Goal: Task Accomplishment & Management: Use online tool/utility

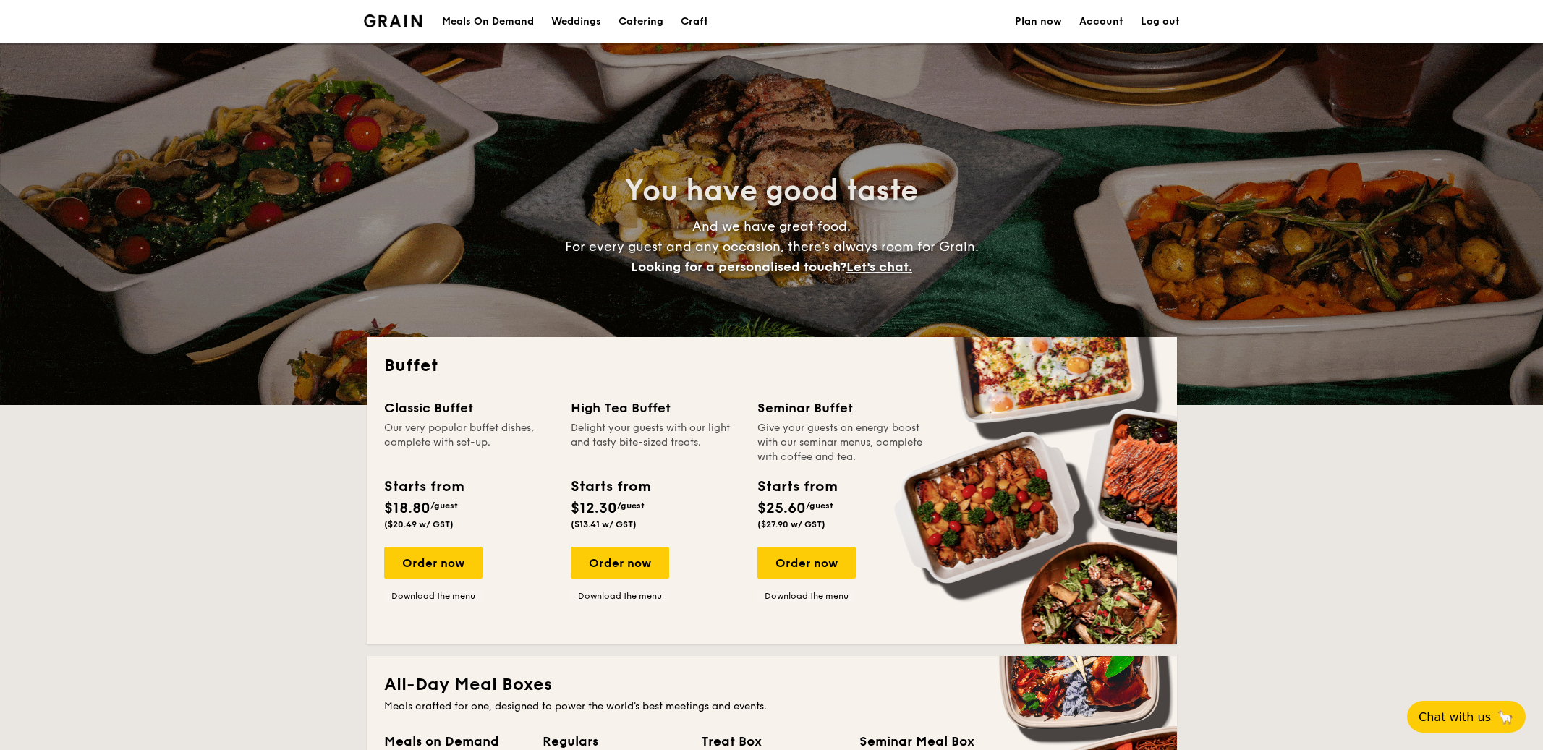
select select
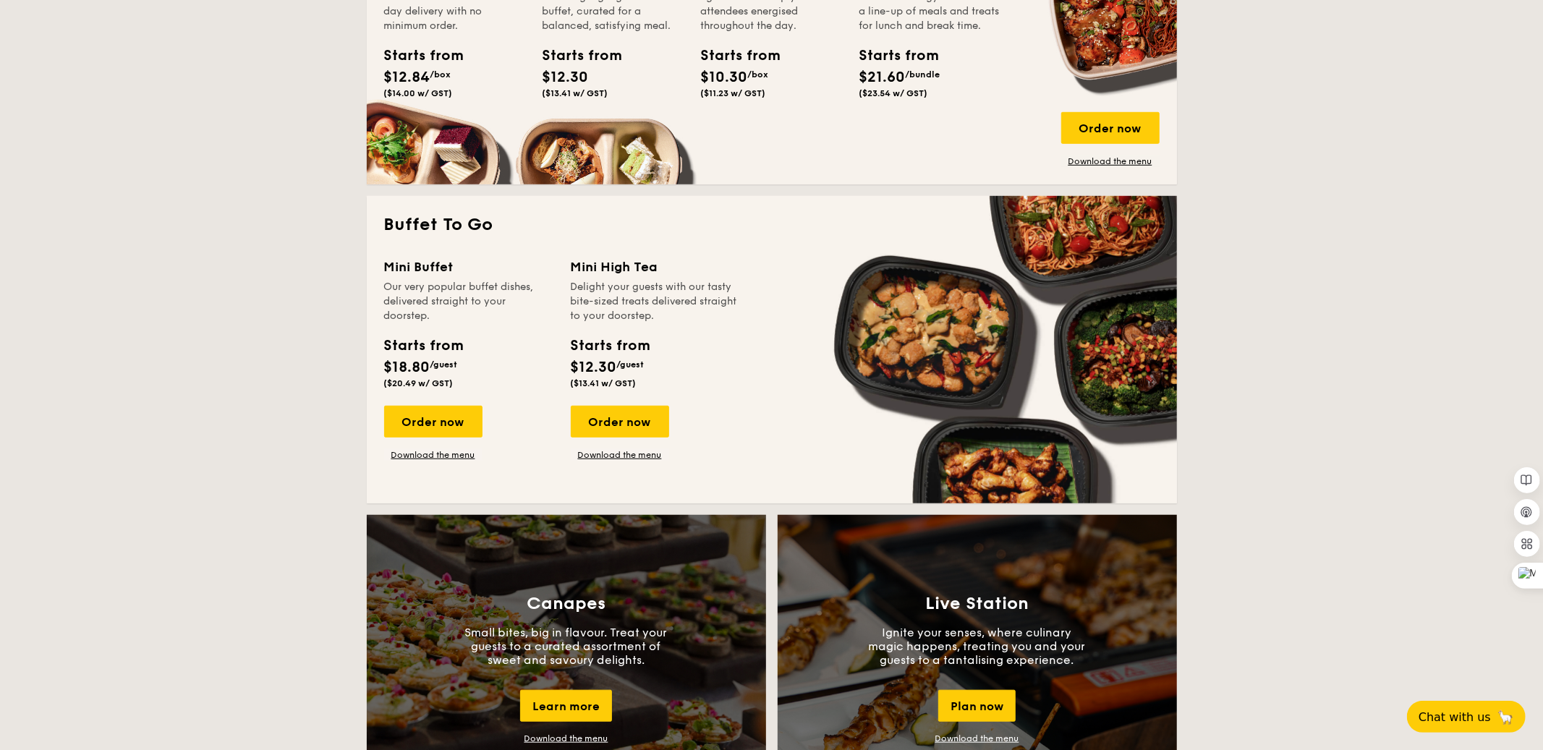
scroll to position [791, 0]
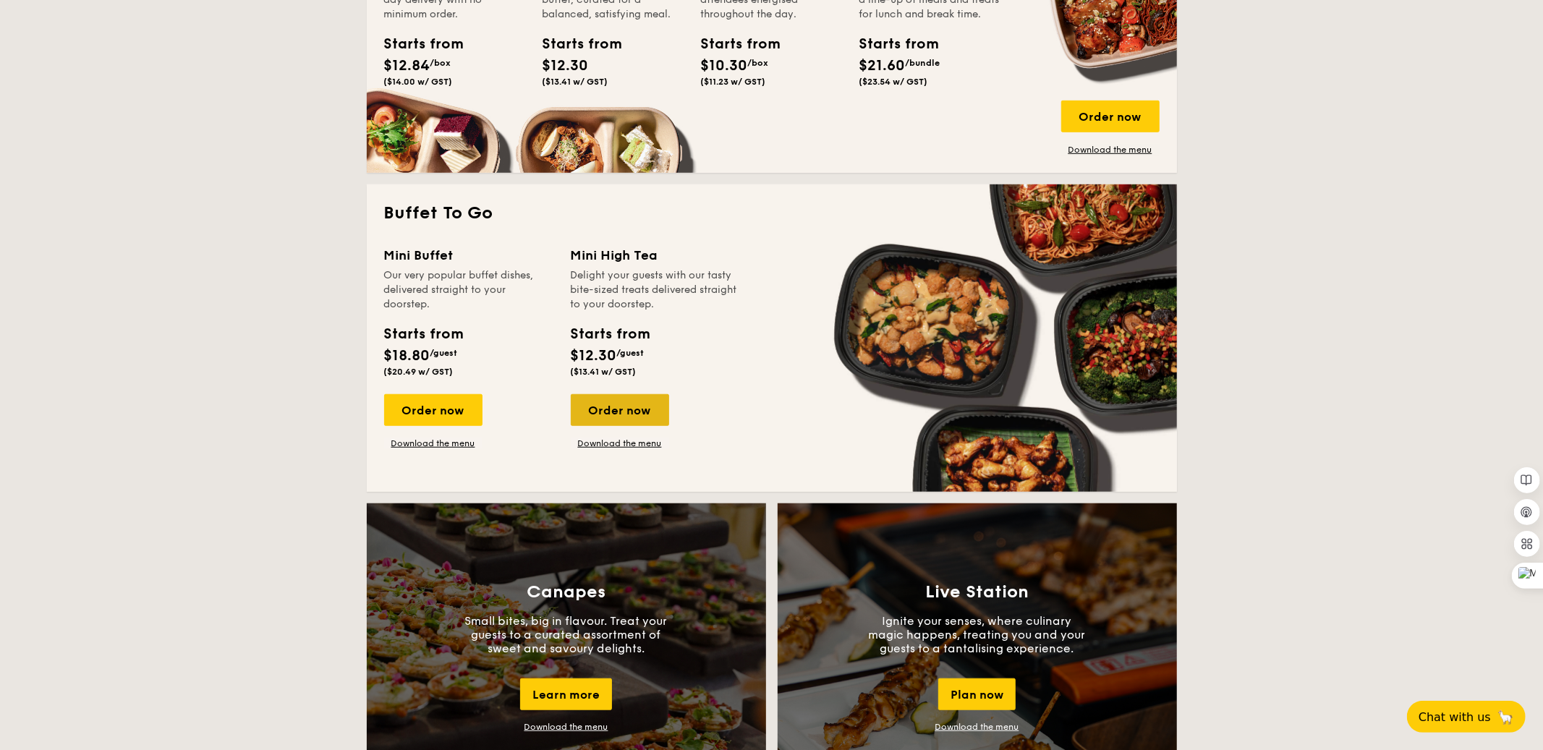
click at [604, 417] on div "Order now" at bounding box center [620, 410] width 98 height 32
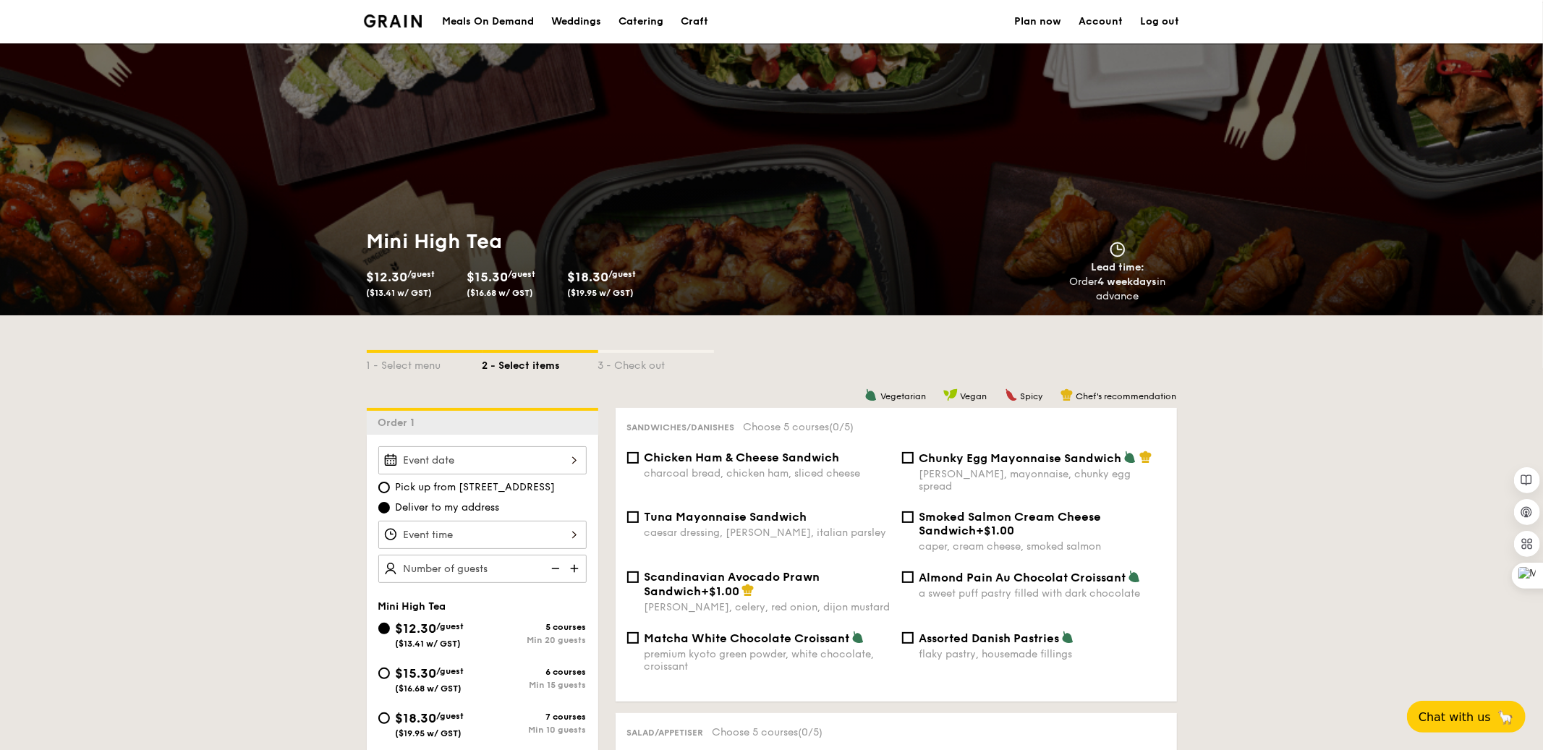
click at [530, 454] on div at bounding box center [482, 460] width 208 height 28
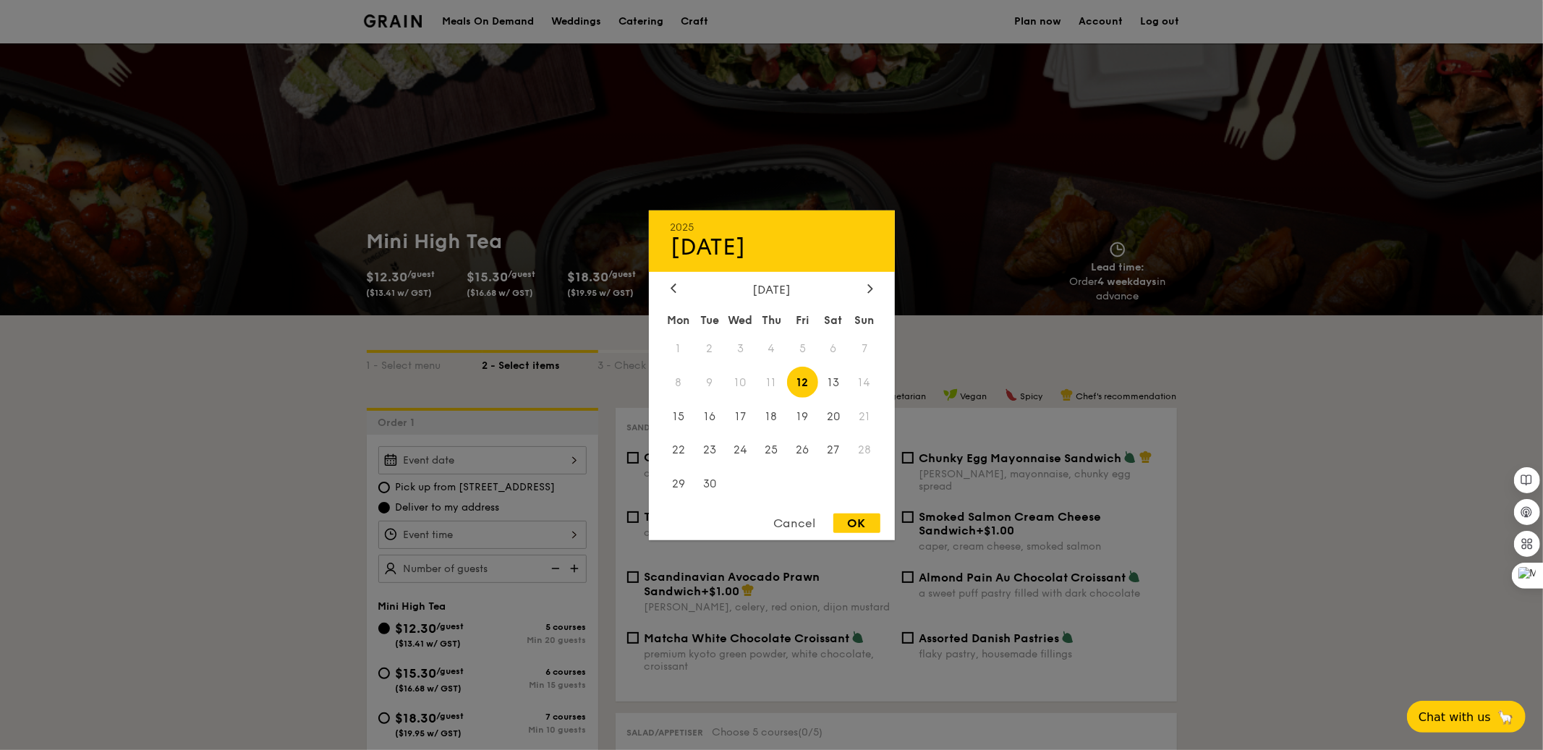
click at [951, 357] on div at bounding box center [771, 375] width 1543 height 750
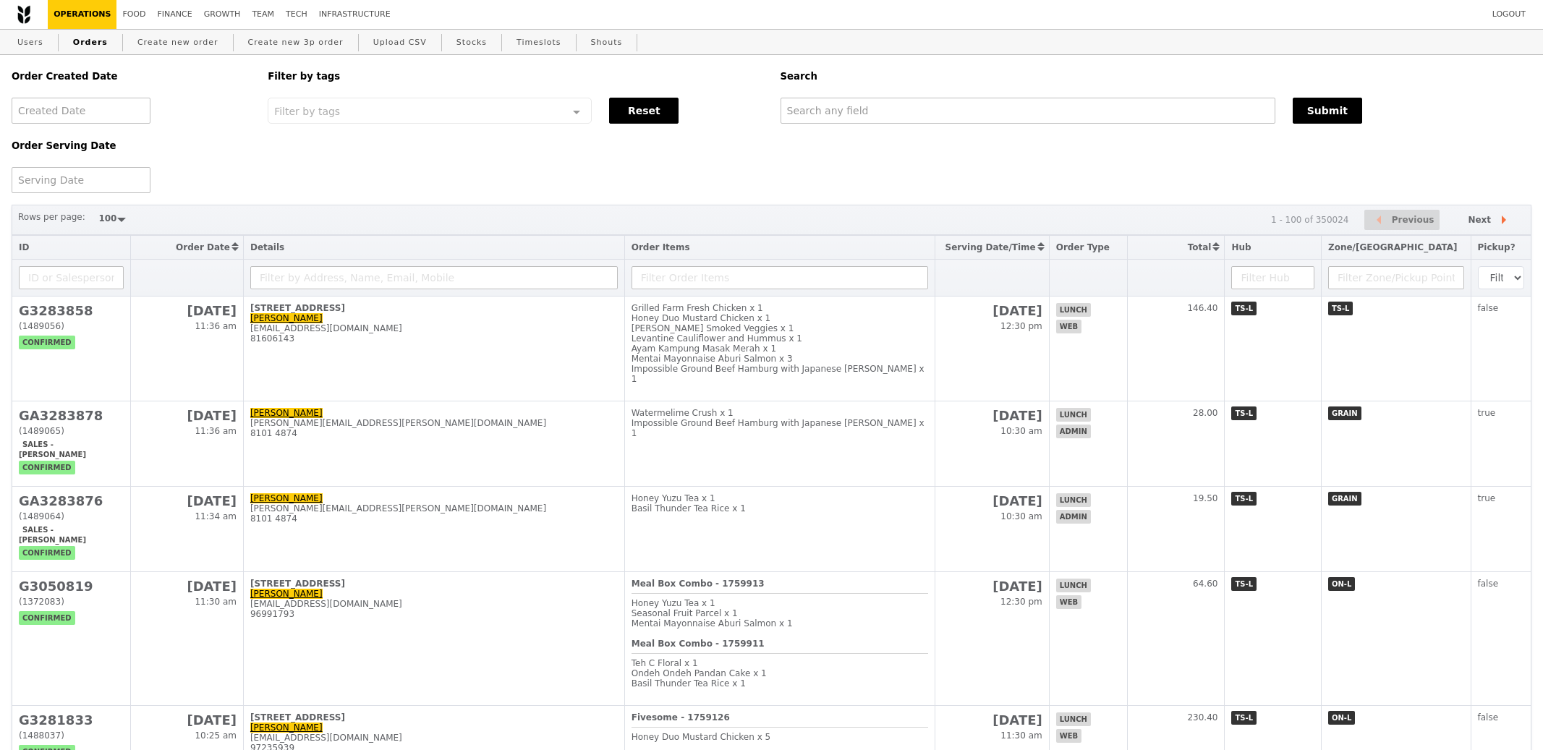
select select "100"
click at [814, 123] on input "text" at bounding box center [1028, 111] width 495 height 26
paste input "GA3277585"
type input "GA3277585"
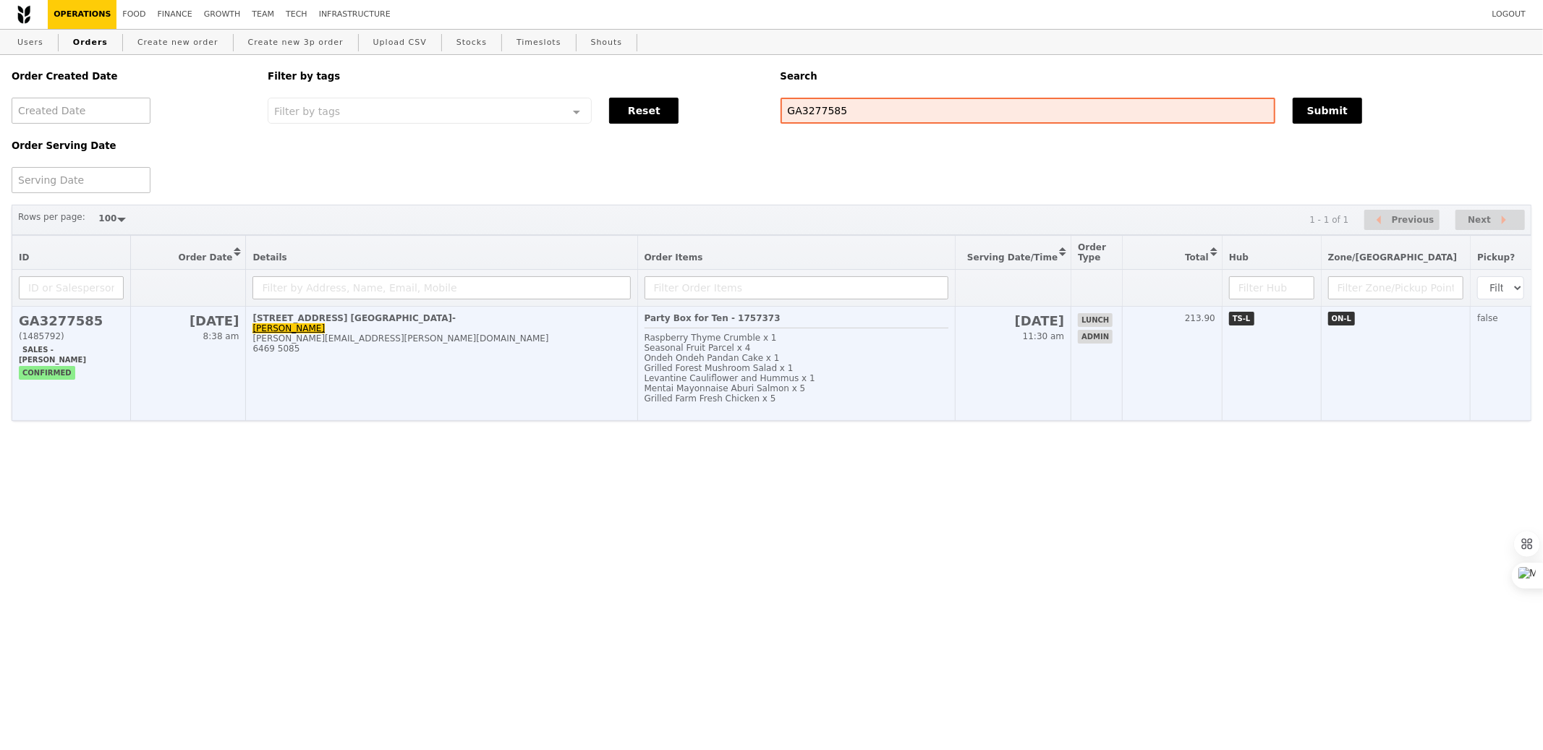
click at [843, 349] on div "Seasonal Fruit Parcel x 4" at bounding box center [797, 348] width 305 height 10
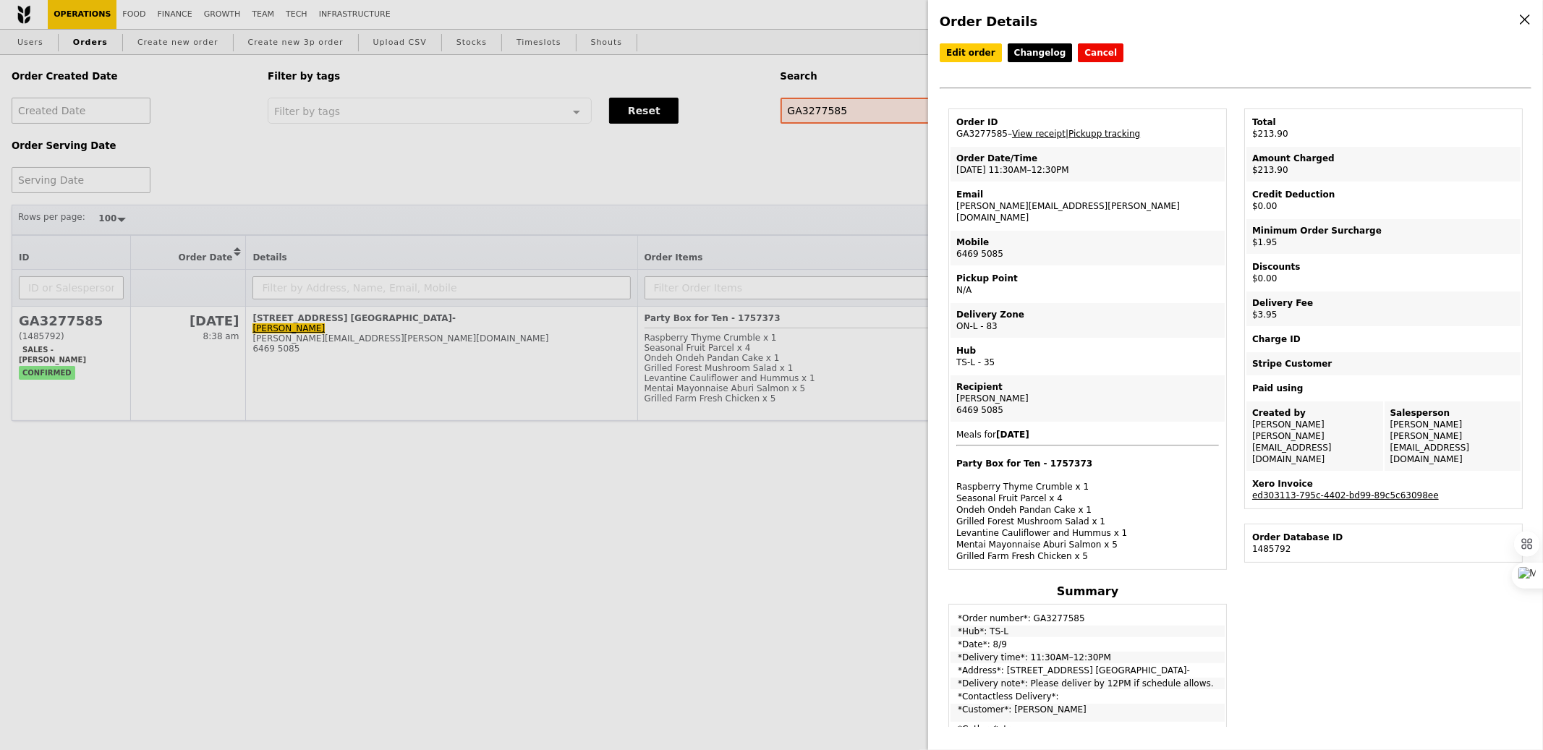
click at [1053, 199] on td "Email shirleen.choong@alpha.org.sg" at bounding box center [1088, 206] width 274 height 46
copy td "shirleen.choong@alpha.org.sg"
click at [1138, 315] on td "Delivery Zone ON-L - 83" at bounding box center [1088, 320] width 274 height 35
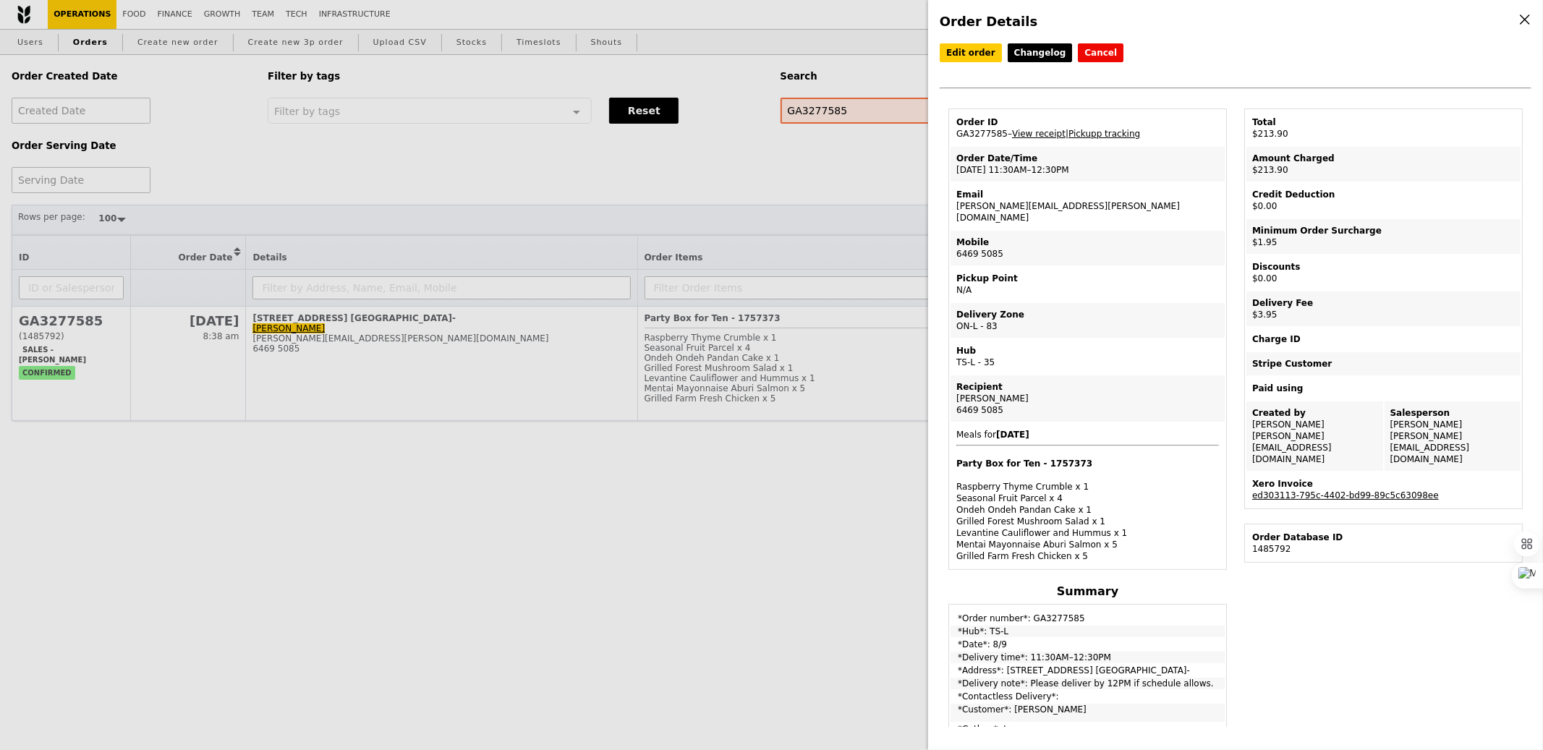
click at [971, 132] on td "Order ID GA3277585 – View receipt | Pickupp tracking" at bounding box center [1088, 128] width 274 height 35
copy td "GA3277585"
click at [1043, 208] on td "Email shirleen.choong@alpha.org.sg" at bounding box center [1088, 206] width 274 height 46
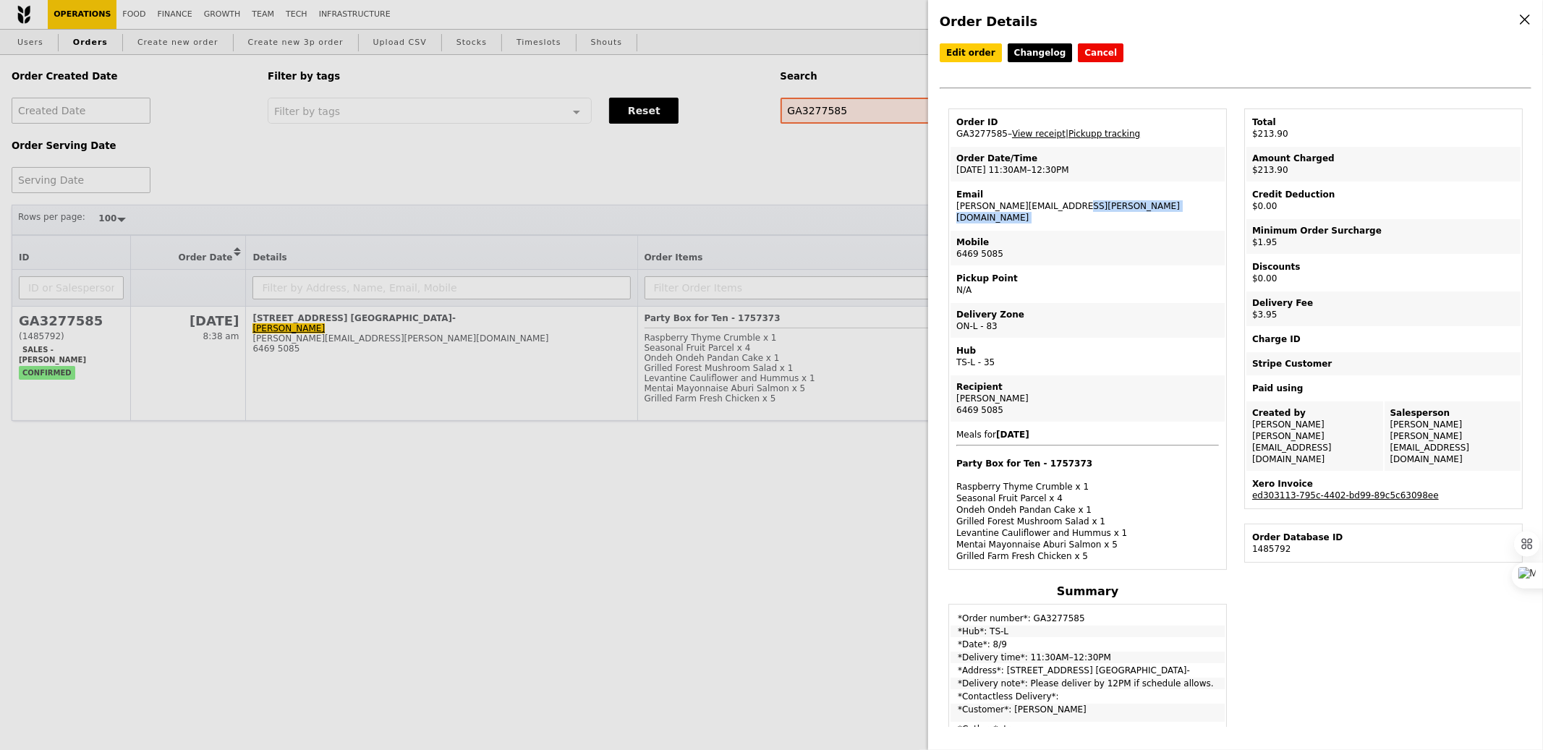
click at [1043, 208] on td "Email shirleen.choong@alpha.org.sg" at bounding box center [1088, 206] width 274 height 46
copy td "shirleen.choong@alpha.org.sg"
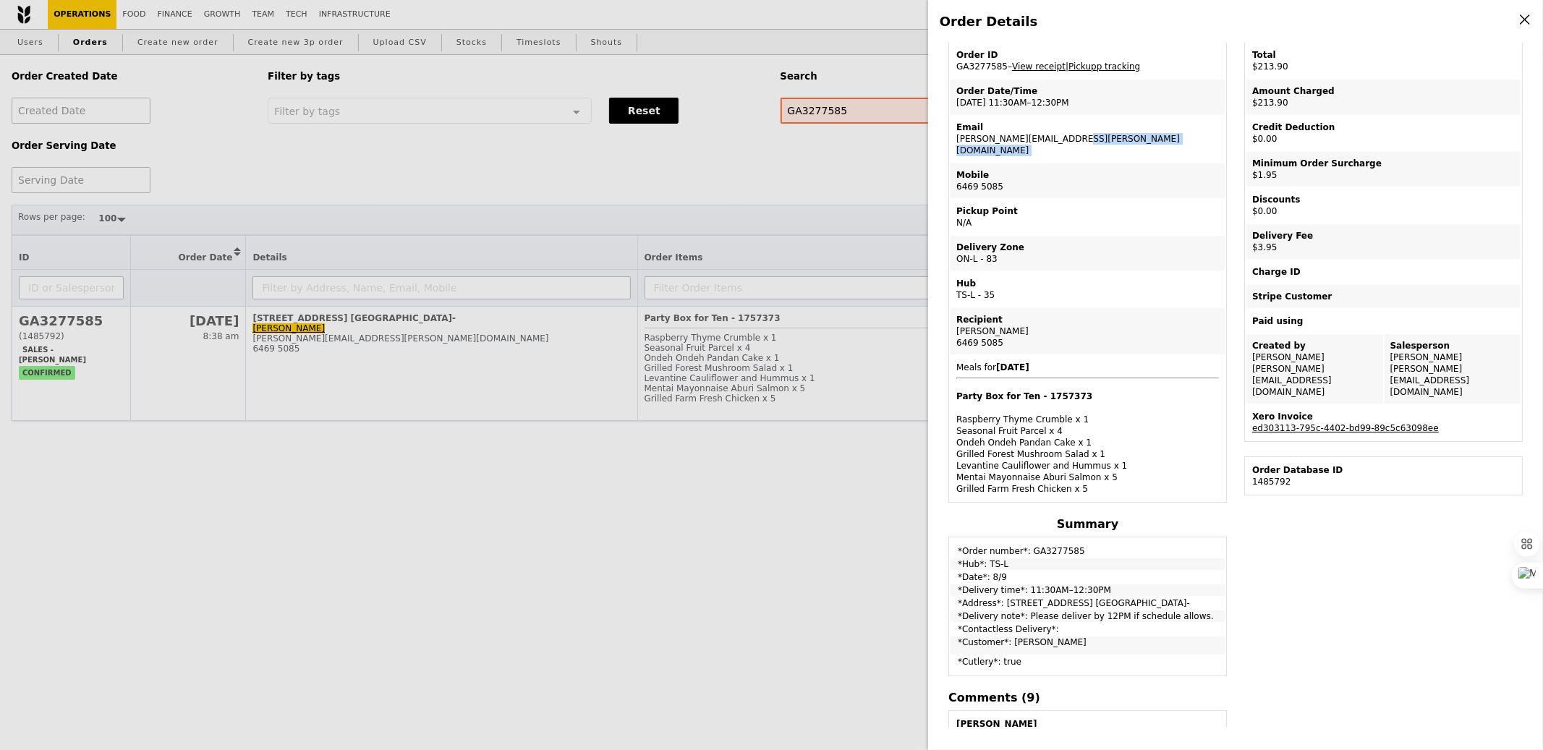
scroll to position [68, 0]
click at [473, 174] on div "Order Details Edit order Changelog Cancel Order ID GA3277585 – View receipt | P…" at bounding box center [771, 375] width 1543 height 750
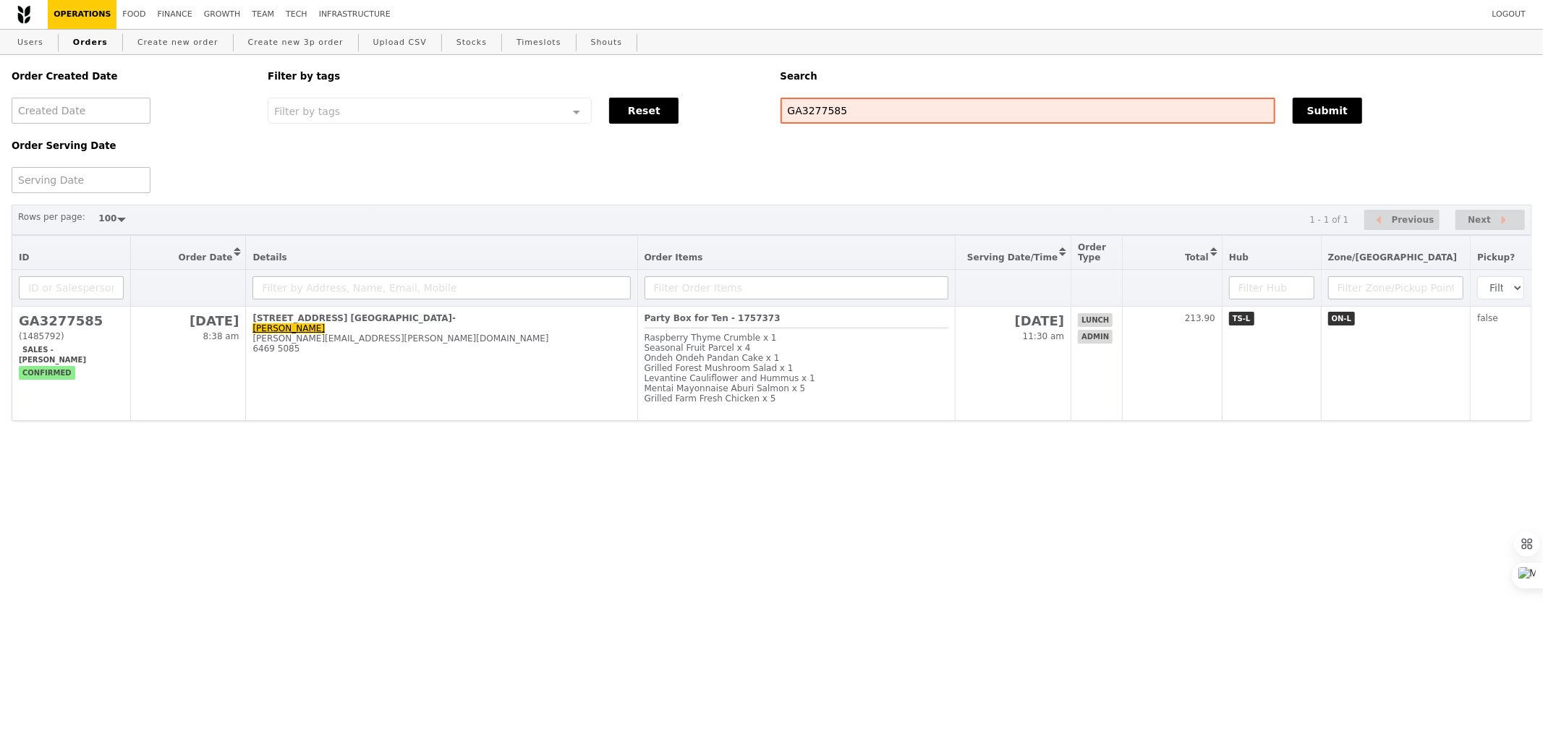
scroll to position [129, 0]
click at [41, 38] on link "Users" at bounding box center [31, 43] width 38 height 26
